Goal: Task Accomplishment & Management: Manage account settings

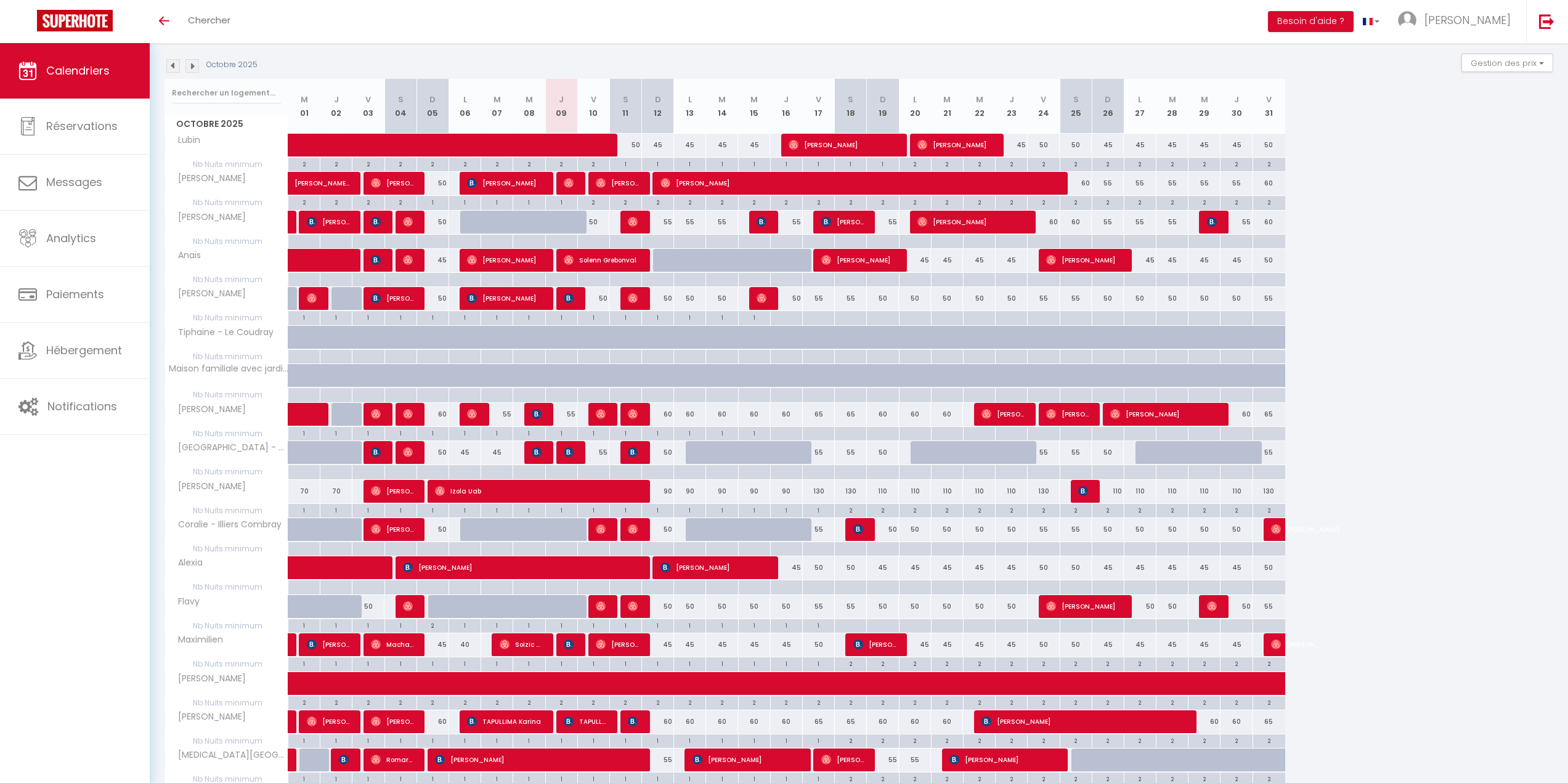
click at [192, 64] on img at bounding box center [192, 66] width 14 height 14
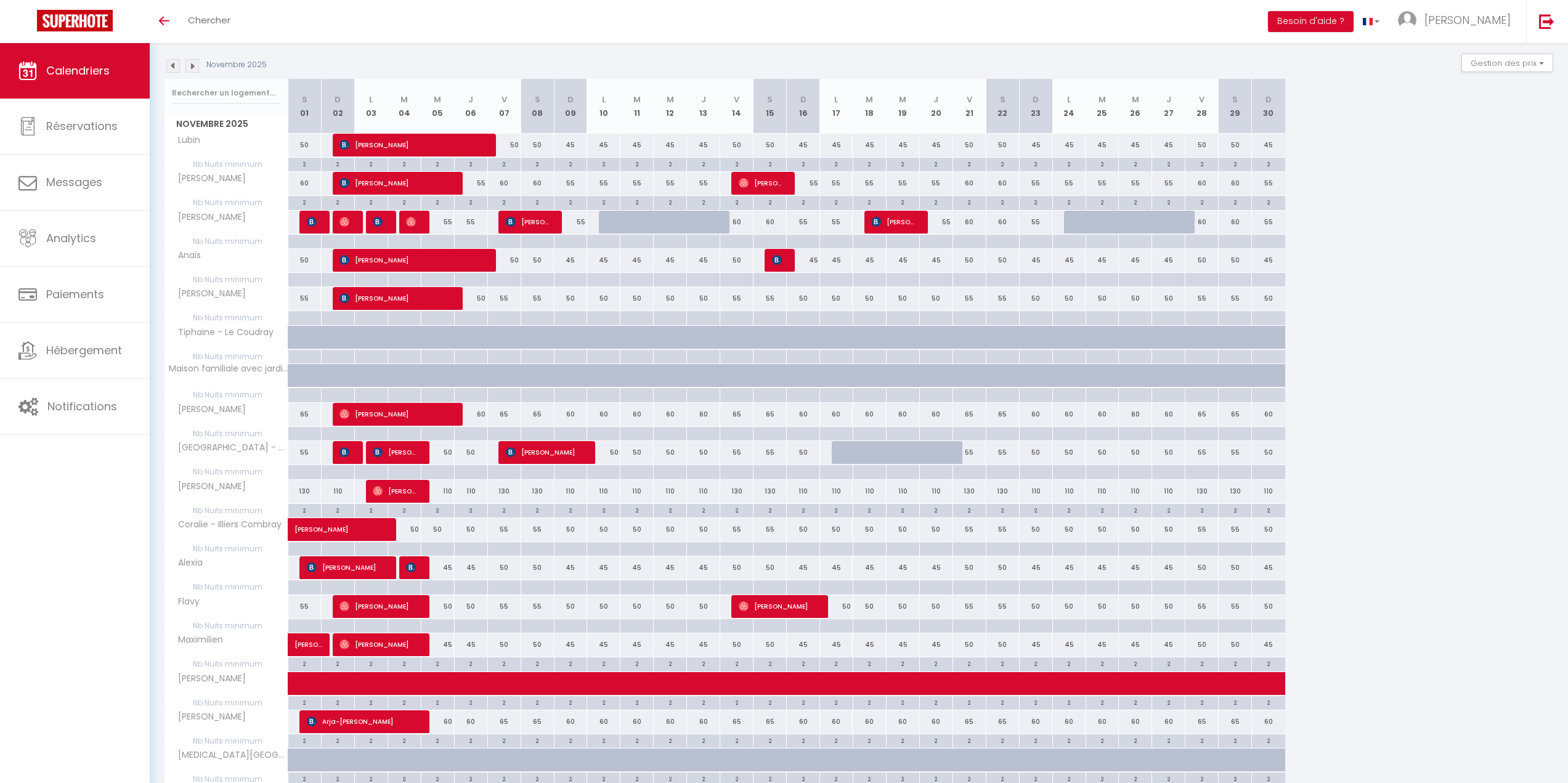
click at [192, 64] on img at bounding box center [192, 66] width 14 height 14
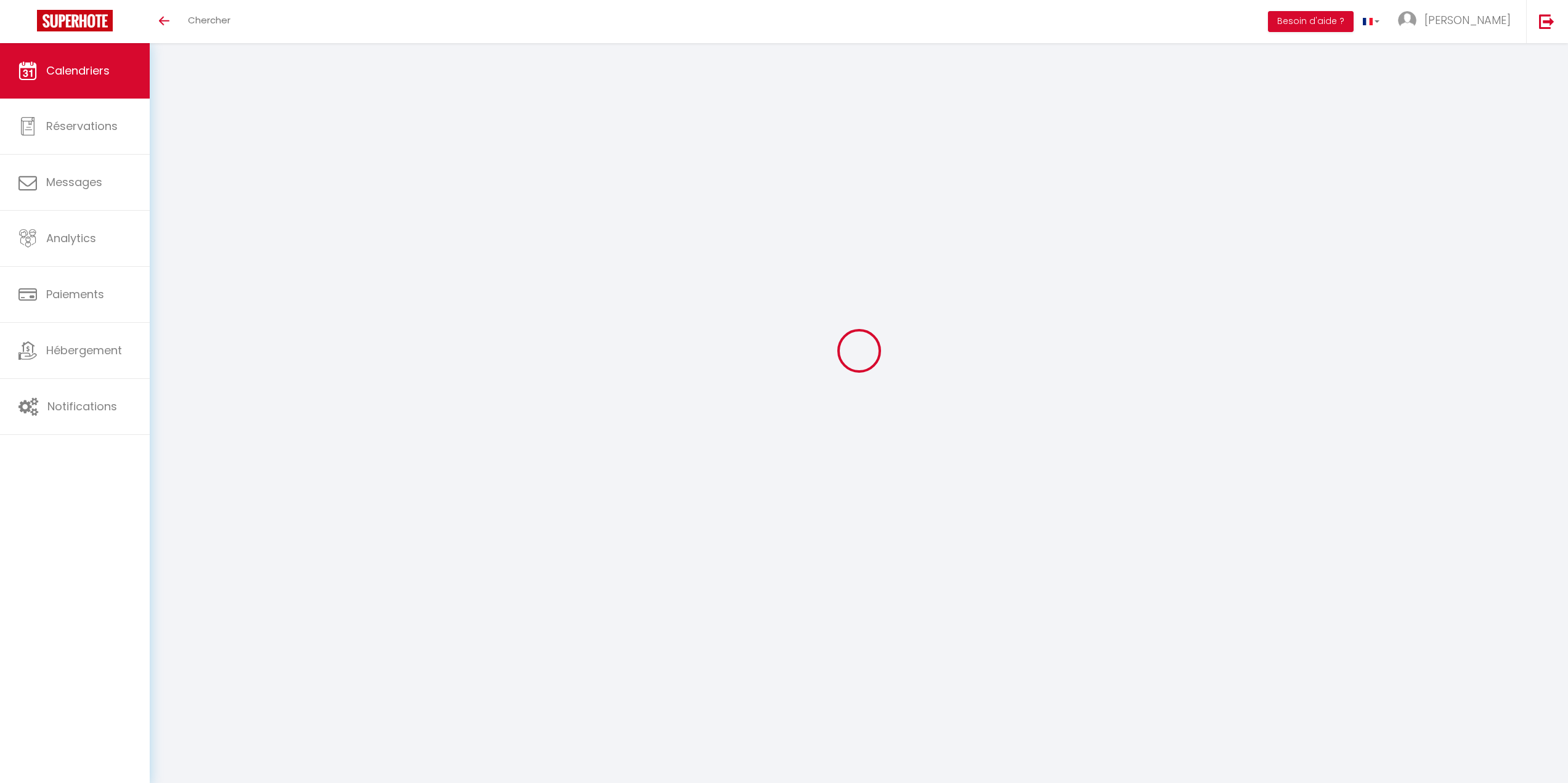
select select
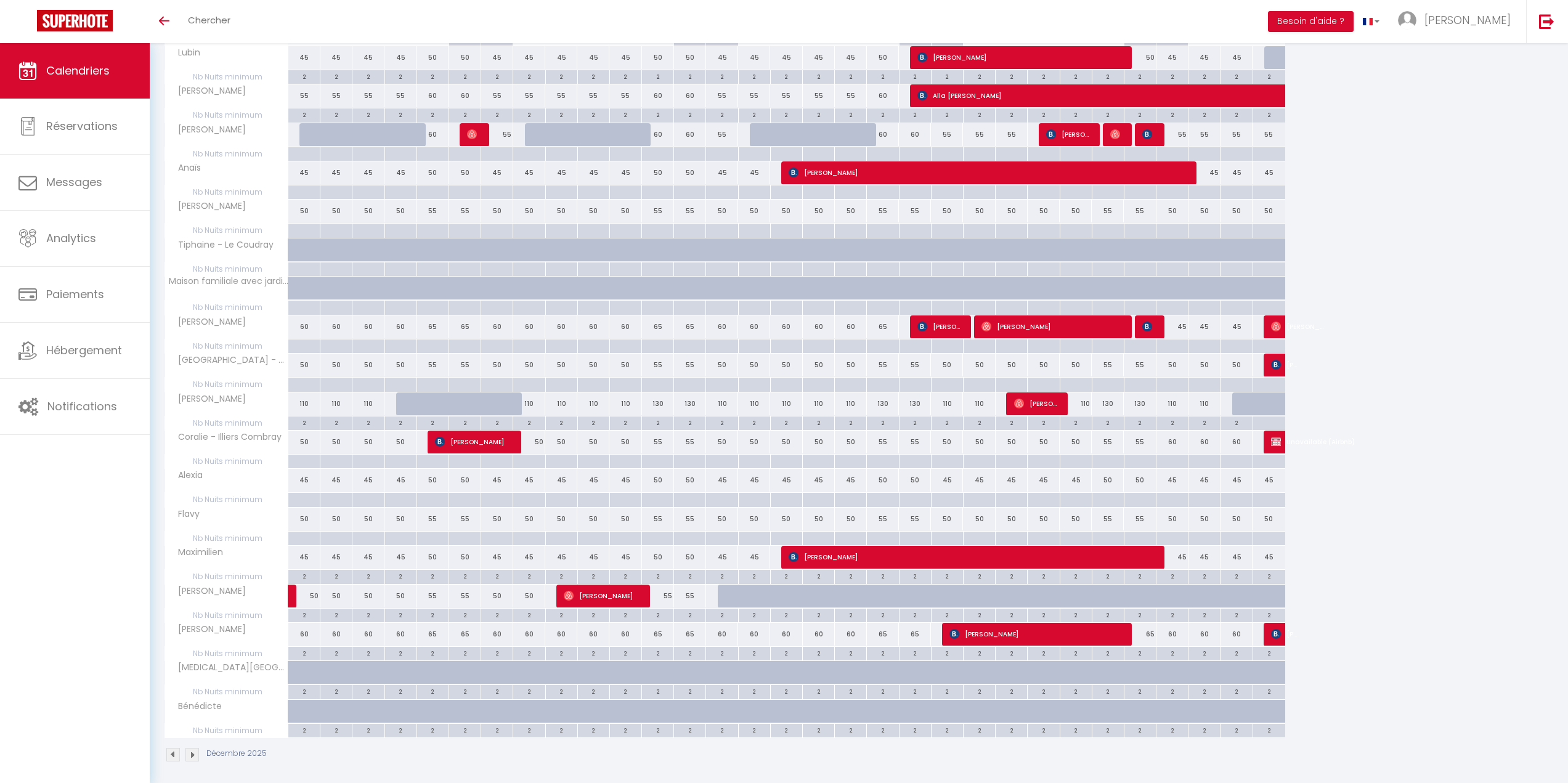
scroll to position [217, 0]
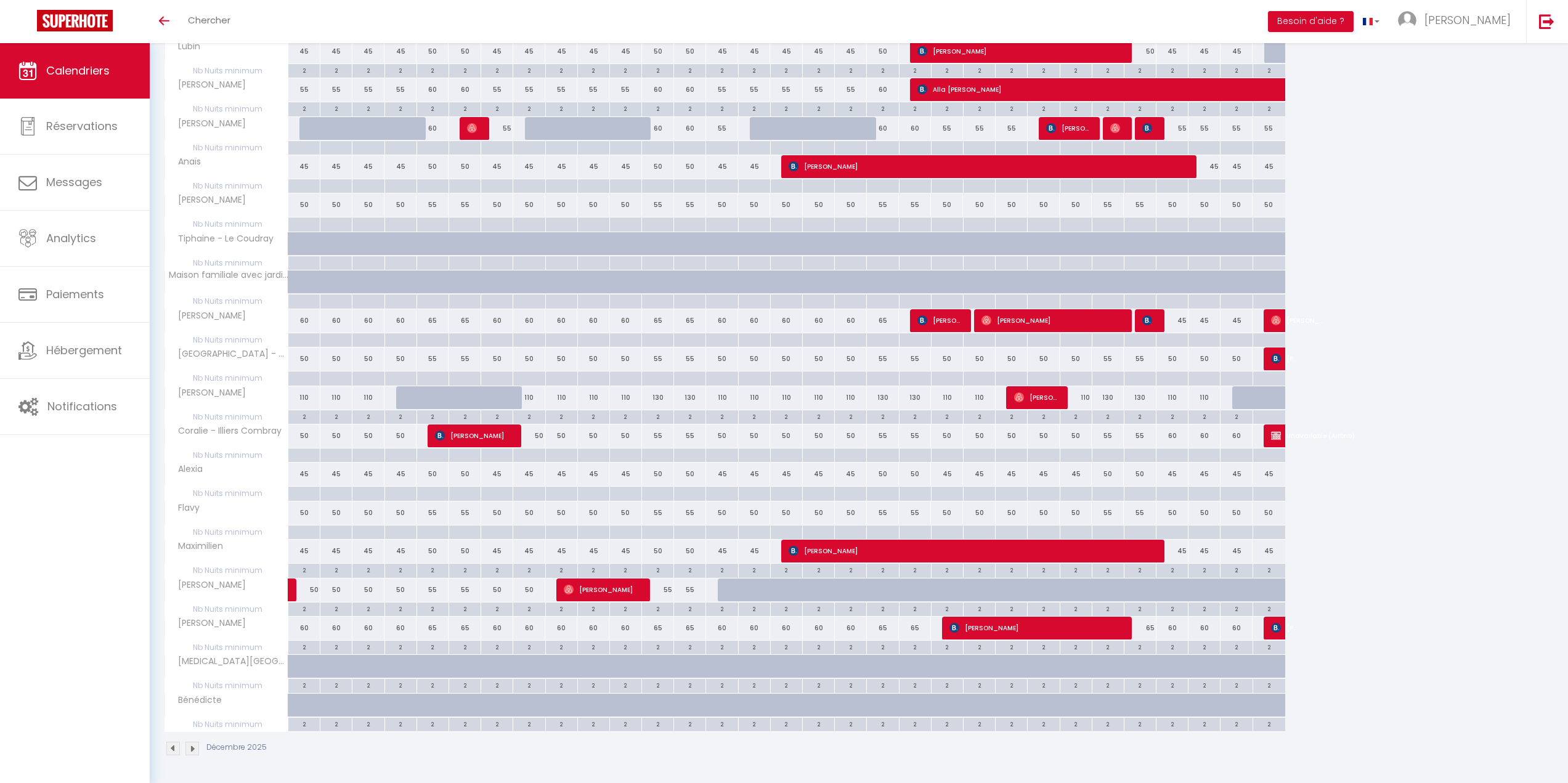
click at [1011, 398] on div at bounding box center [1022, 398] width 32 height 23
click at [1016, 398] on img at bounding box center [1018, 397] width 10 height 10
select select "OK"
select select "0"
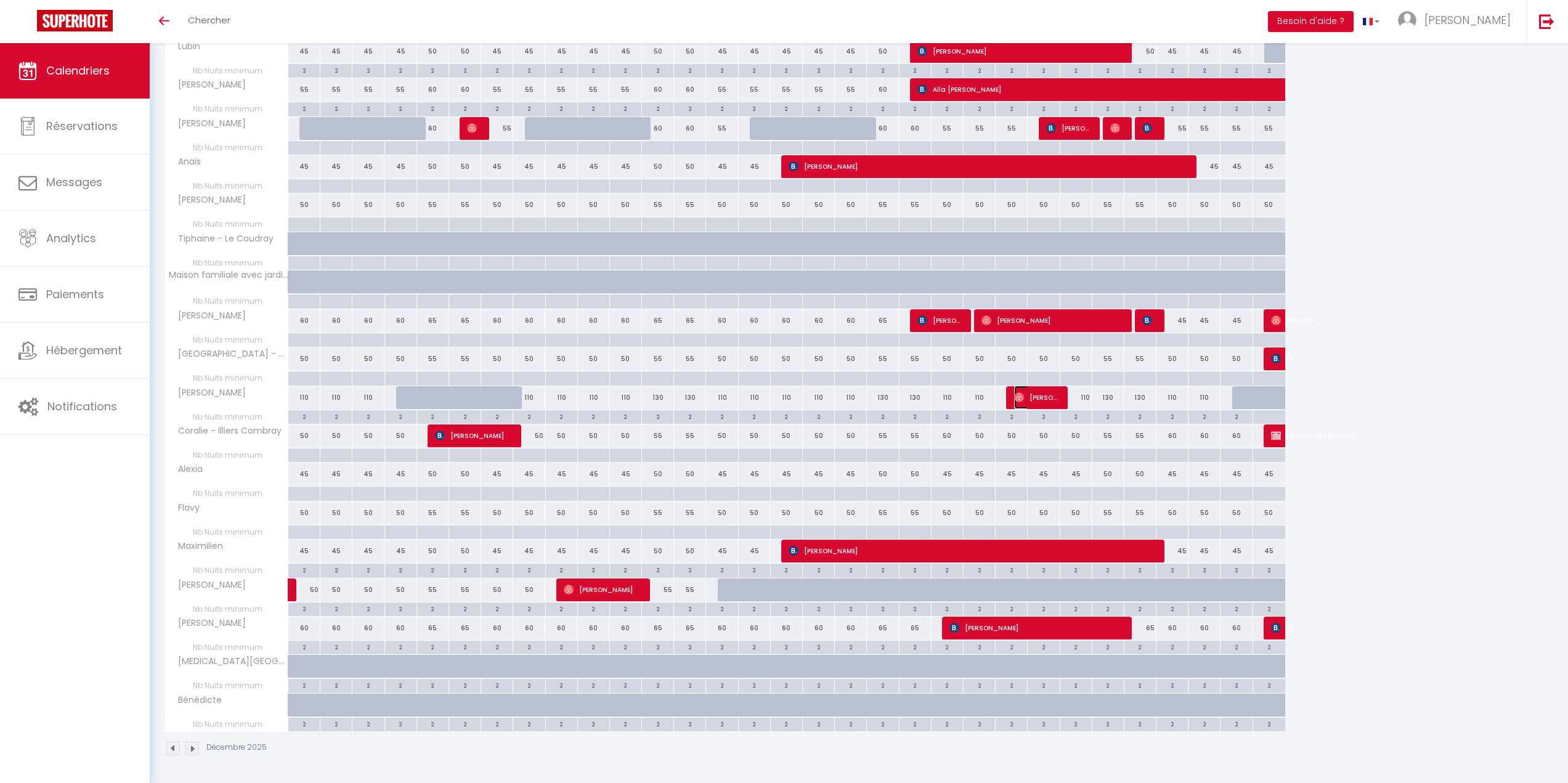
select select "0"
select select "1"
select select
